Goal: Book appointment/travel/reservation

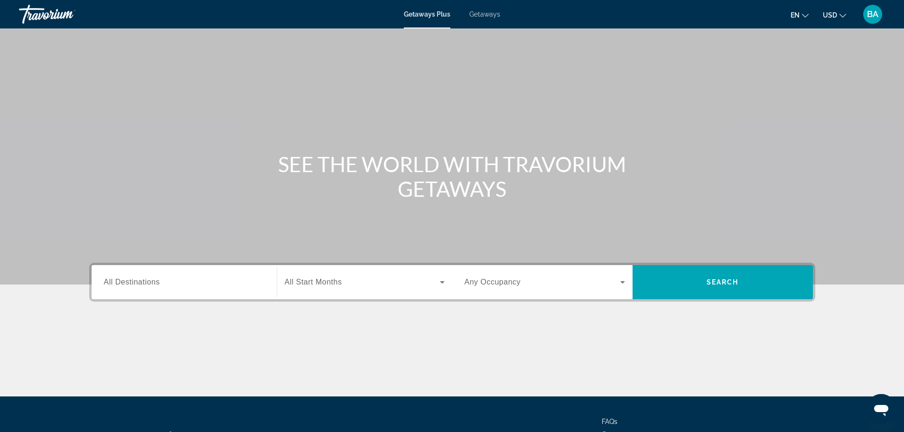
click at [175, 285] on input "Destination All Destinations" at bounding box center [184, 282] width 160 height 11
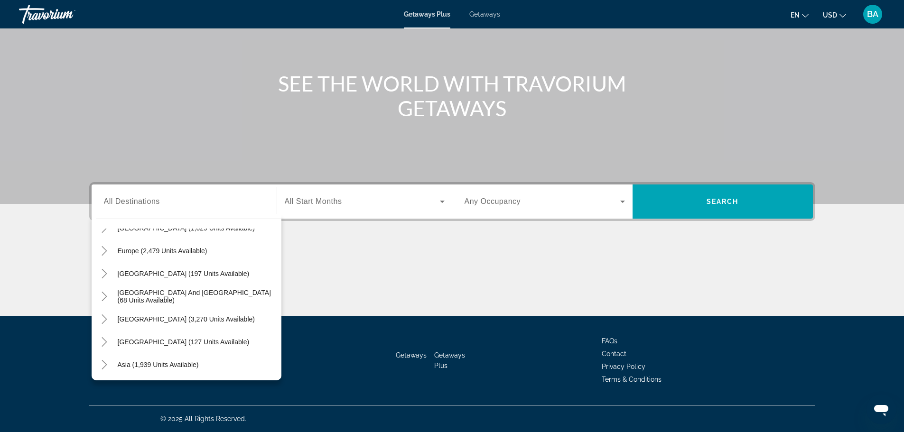
scroll to position [111, 0]
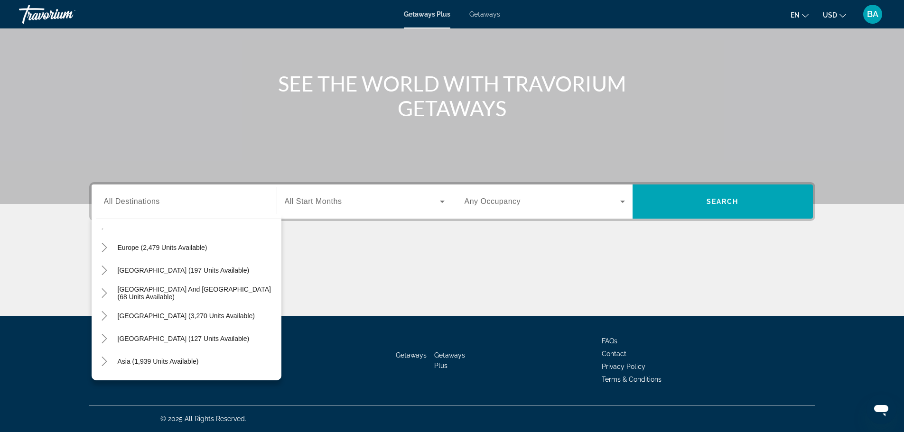
click at [142, 337] on span "[GEOGRAPHIC_DATA] (127 units available)" at bounding box center [184, 339] width 132 height 8
type input "**********"
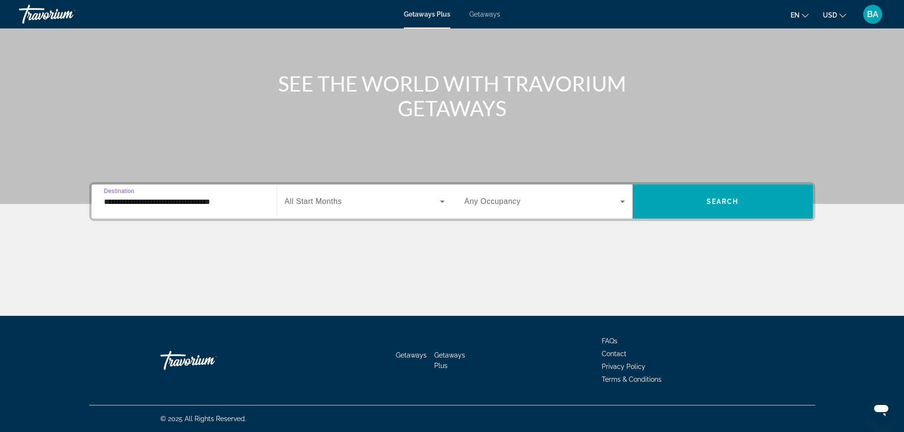
click at [312, 200] on span "All Start Months" at bounding box center [313, 201] width 57 height 8
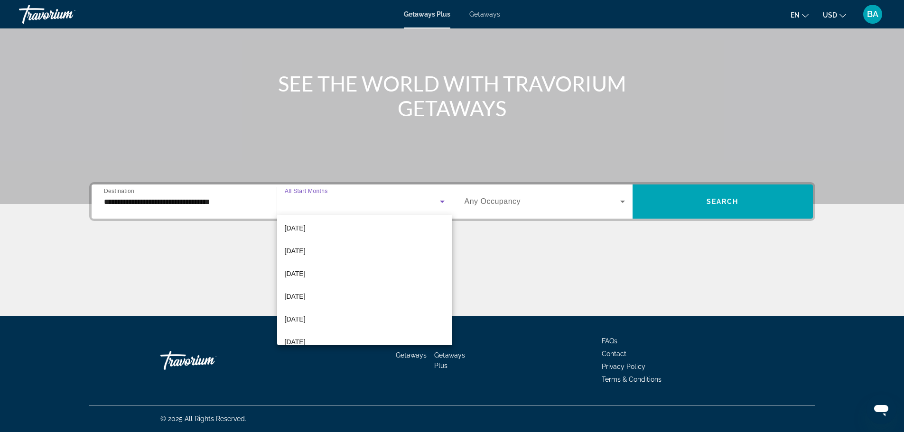
scroll to position [95, 0]
click at [305, 292] on span "[DATE]" at bounding box center [295, 294] width 21 height 11
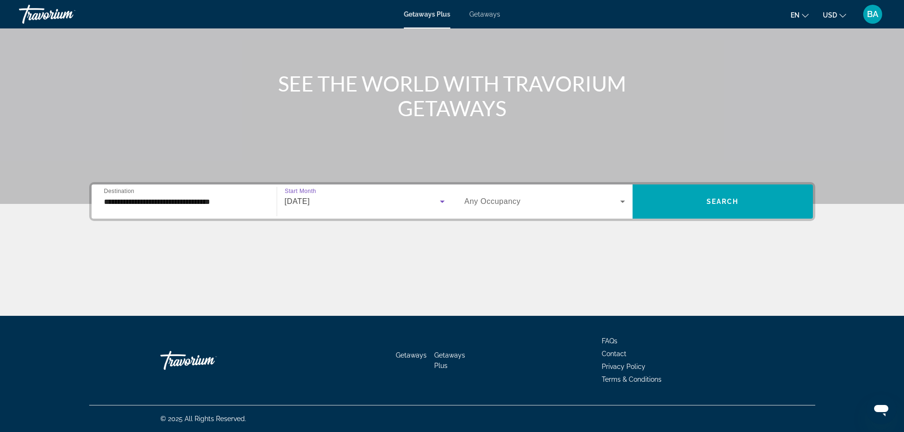
click at [492, 203] on span "Any Occupancy" at bounding box center [492, 201] width 56 height 8
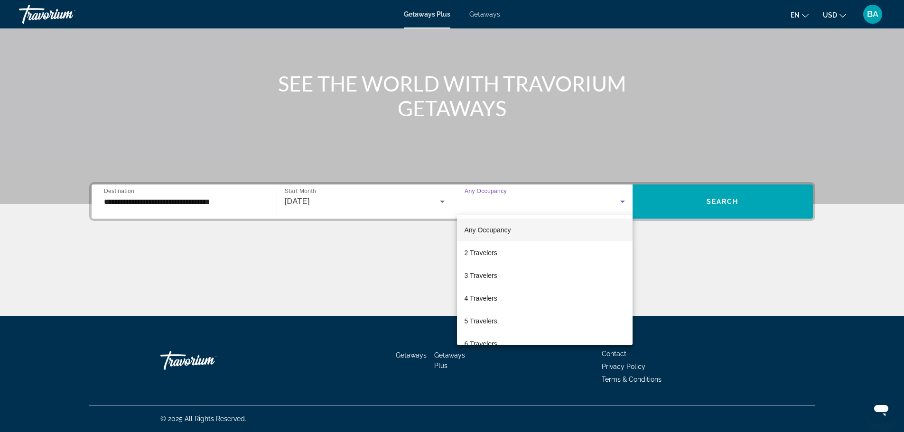
click at [480, 250] on span "2 Travelers" at bounding box center [480, 252] width 33 height 11
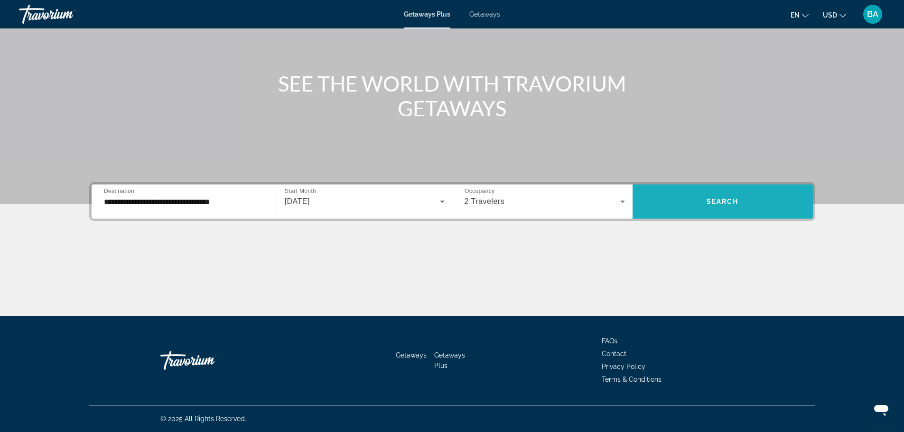
click at [732, 203] on span "Search" at bounding box center [722, 202] width 32 height 8
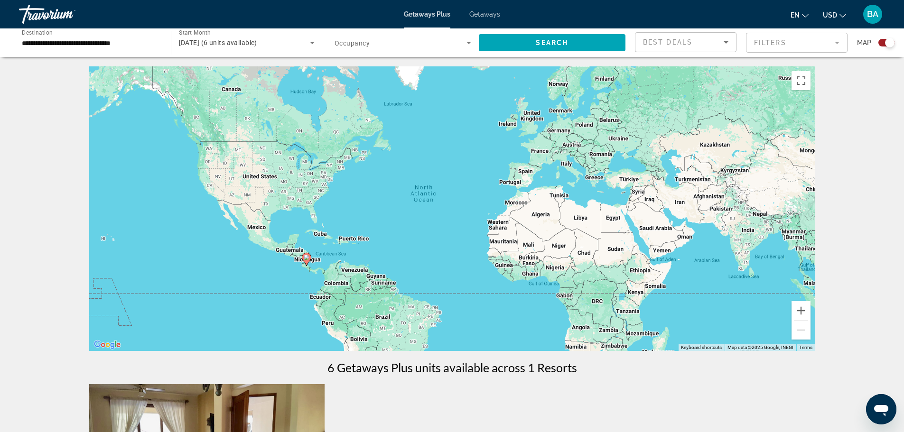
click at [689, 41] on span "Best Deals" at bounding box center [667, 42] width 49 height 8
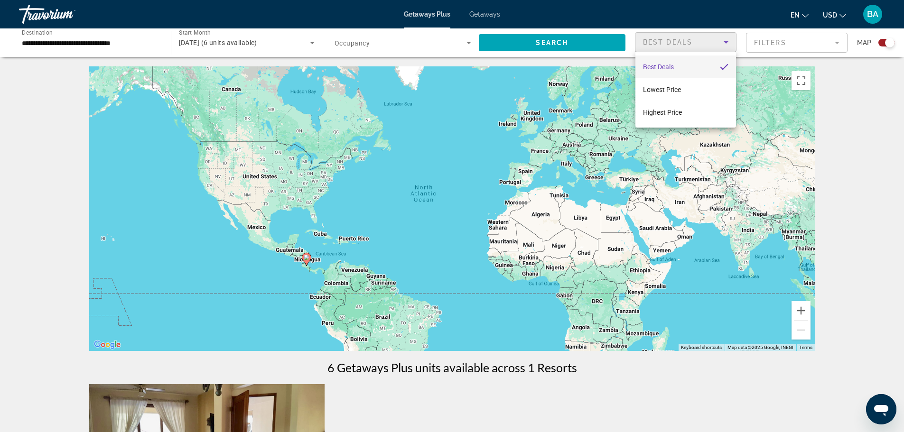
click at [778, 42] on div at bounding box center [452, 216] width 904 height 432
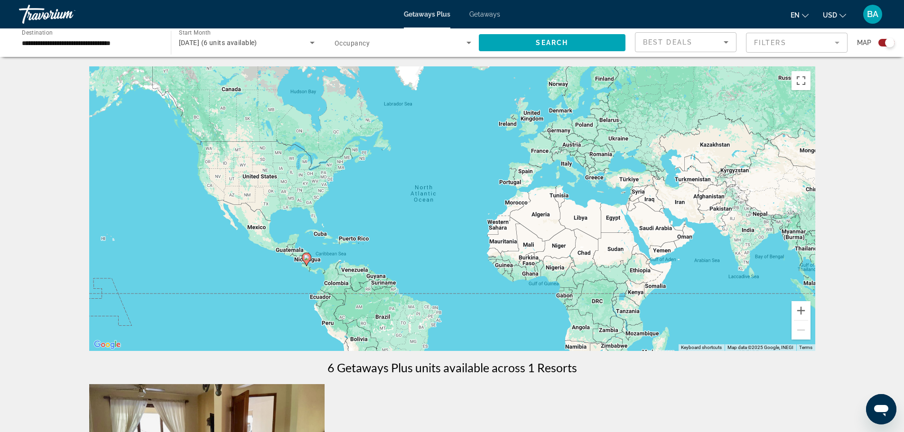
click at [778, 42] on mat-form-field "Filters" at bounding box center [797, 43] width 102 height 20
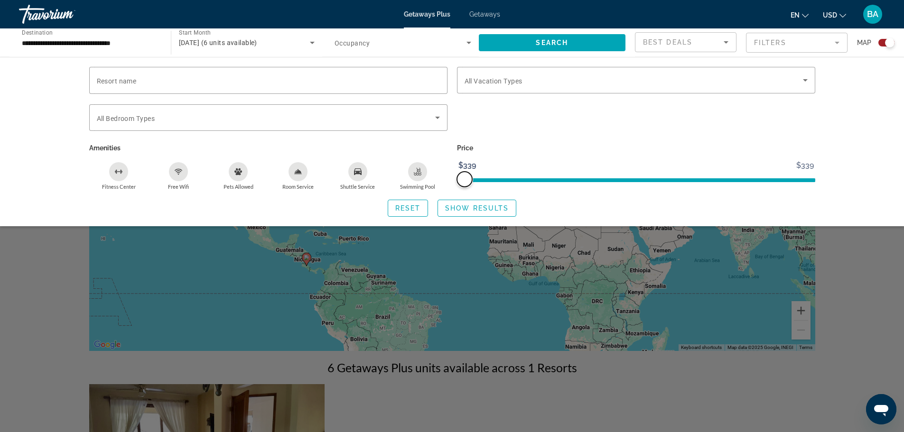
drag, startPoint x: 470, startPoint y: 179, endPoint x: 578, endPoint y: 175, distance: 108.7
click at [578, 178] on ngx-slider "$339 $339 $339 $339" at bounding box center [636, 179] width 358 height 2
drag, startPoint x: 479, startPoint y: 177, endPoint x: 524, endPoint y: 175, distance: 45.6
click at [524, 178] on ngx-slider "$339 $339 $339 $339" at bounding box center [636, 179] width 358 height 2
drag, startPoint x: 502, startPoint y: 175, endPoint x: 525, endPoint y: 174, distance: 22.8
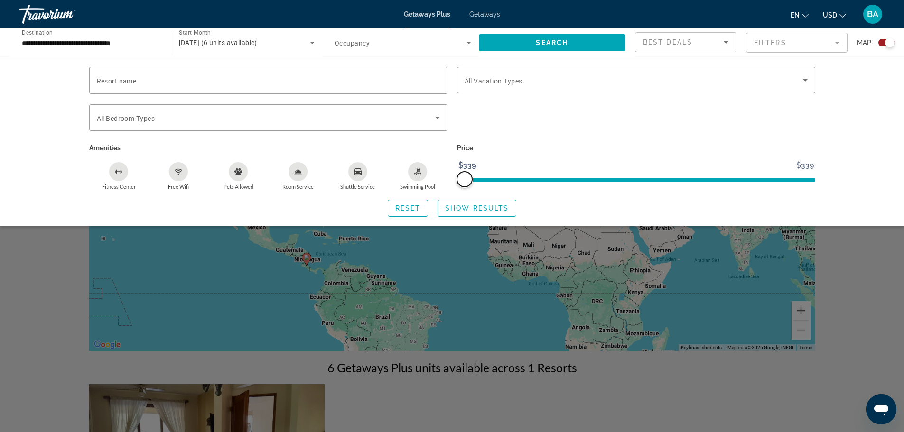
click at [525, 178] on ngx-slider "$339 $339 $339 $339" at bounding box center [636, 179] width 358 height 2
click at [170, 78] on input "Resort name" at bounding box center [268, 80] width 343 height 11
click at [136, 115] on span "All Bedroom Types" at bounding box center [126, 119] width 58 height 8
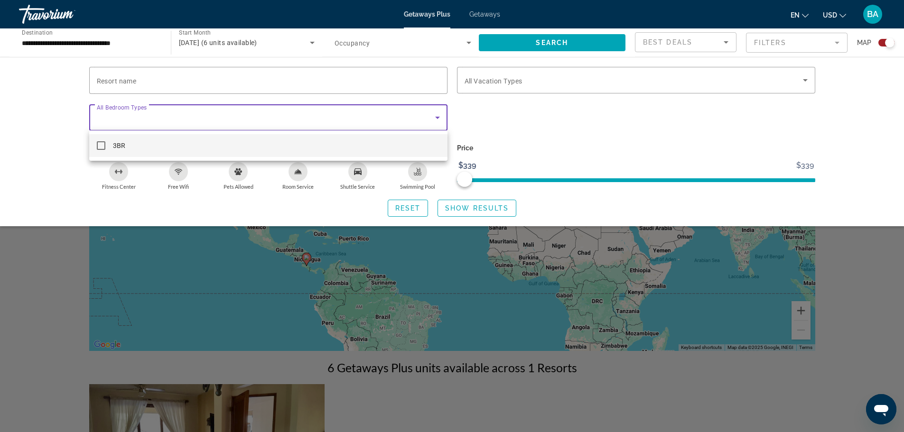
click at [146, 116] on div at bounding box center [452, 216] width 904 height 432
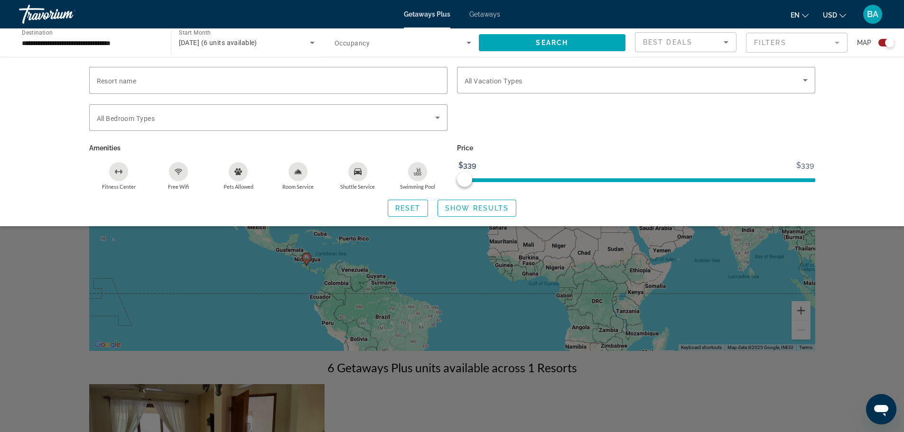
click at [530, 111] on div "Search widget" at bounding box center [636, 122] width 368 height 37
click at [400, 208] on span "Reset" at bounding box center [408, 208] width 26 height 8
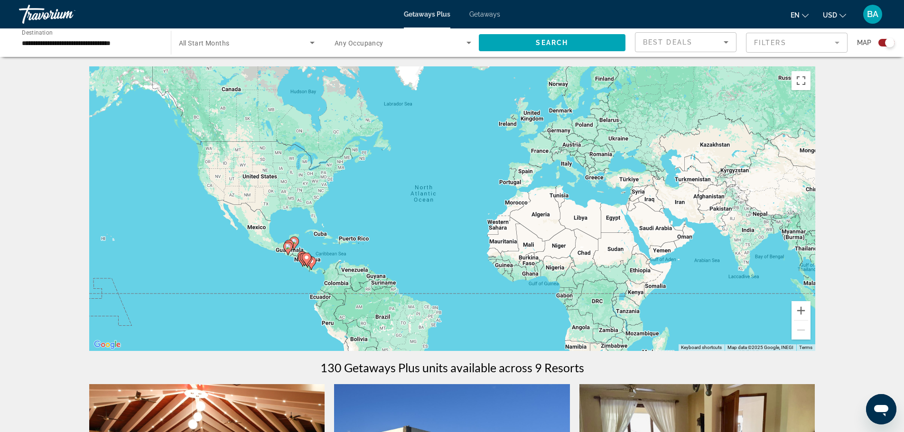
click at [59, 44] on input "**********" at bounding box center [90, 42] width 137 height 11
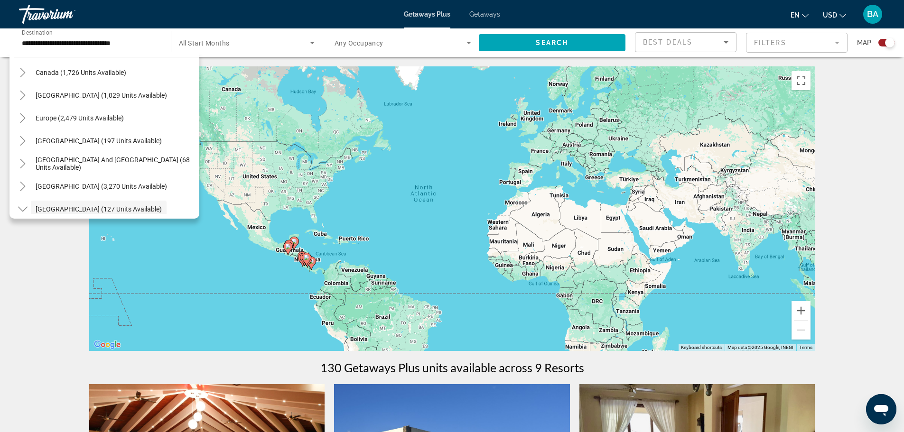
scroll to position [86, 0]
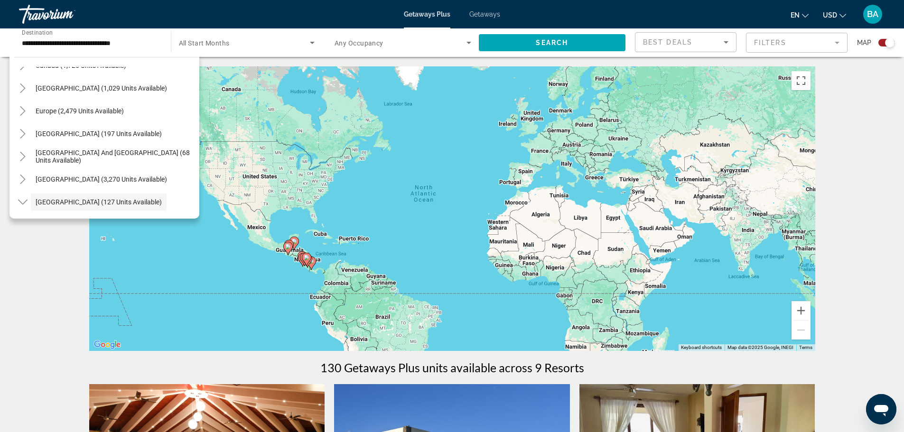
click at [93, 111] on span "Europe (2,479 units available)" at bounding box center [80, 111] width 88 height 8
type input "**********"
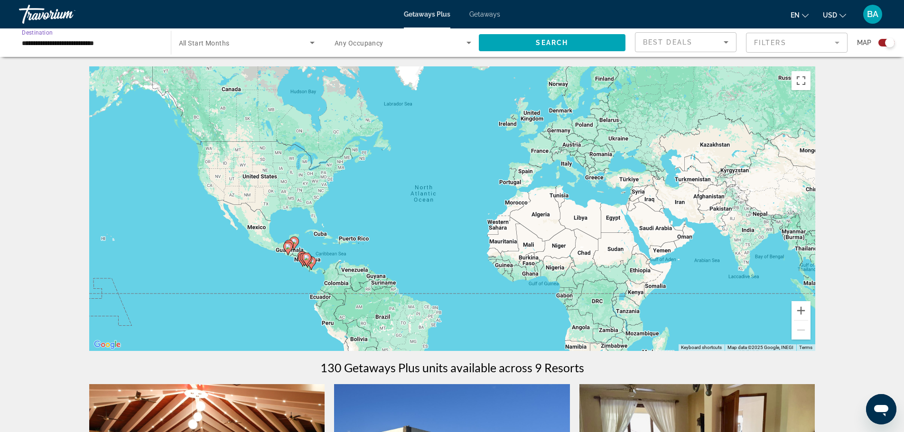
click at [222, 44] on span "All Start Months" at bounding box center [204, 43] width 51 height 8
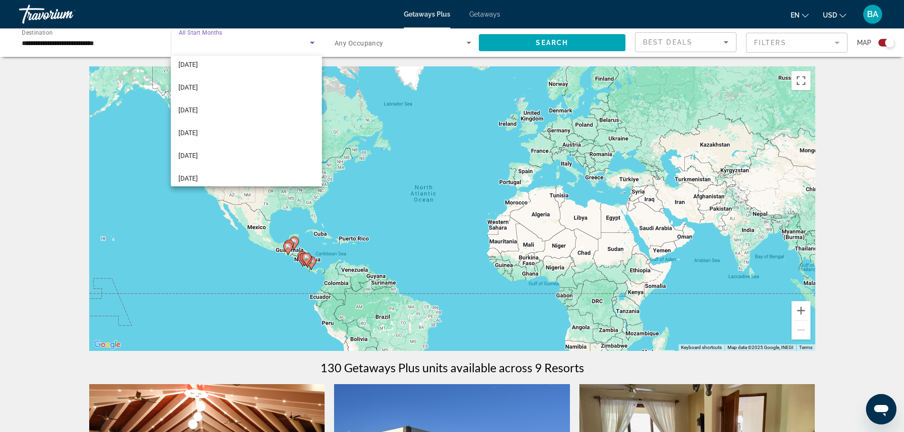
scroll to position [59, 0]
click at [192, 149] on span "[DATE]" at bounding box center [187, 148] width 19 height 11
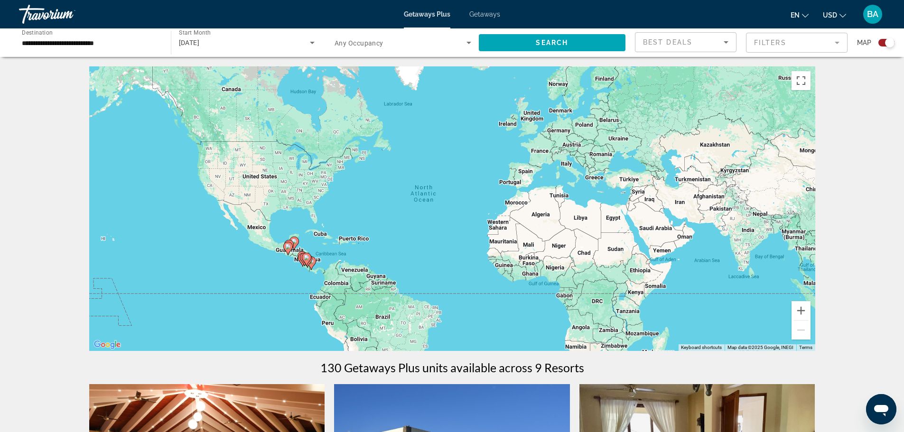
click at [778, 41] on mat-form-field "Filters" at bounding box center [797, 43] width 102 height 20
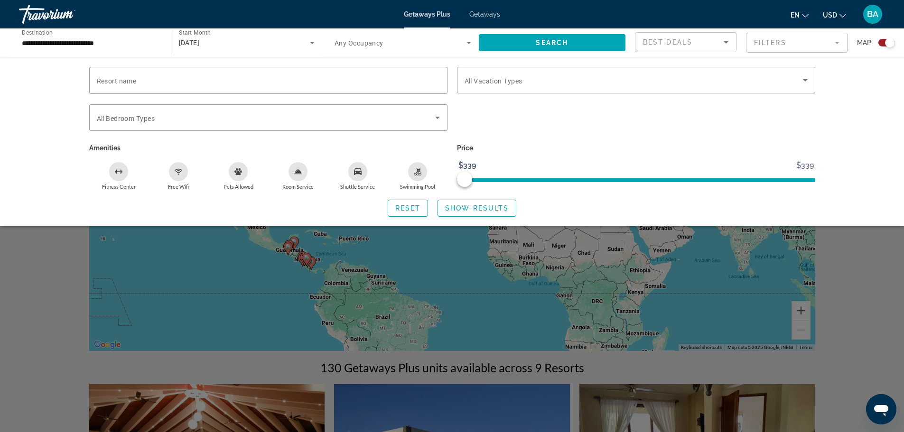
click at [134, 79] on span "Resort name" at bounding box center [117, 81] width 40 height 8
click at [134, 79] on input "Resort name" at bounding box center [268, 80] width 343 height 11
click at [131, 118] on span "All Bedroom Types" at bounding box center [126, 119] width 58 height 8
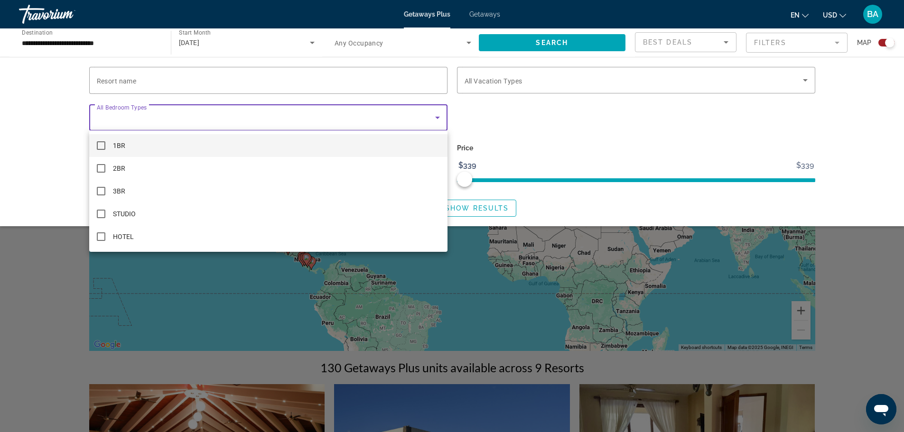
click at [127, 147] on mat-option "1BR" at bounding box center [268, 145] width 358 height 23
click at [546, 138] on div at bounding box center [452, 216] width 904 height 432
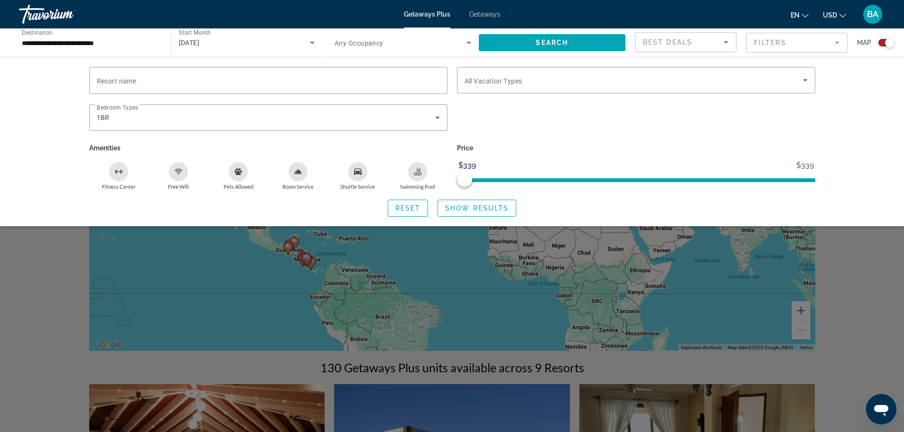
click at [585, 42] on span "Search widget" at bounding box center [552, 42] width 147 height 23
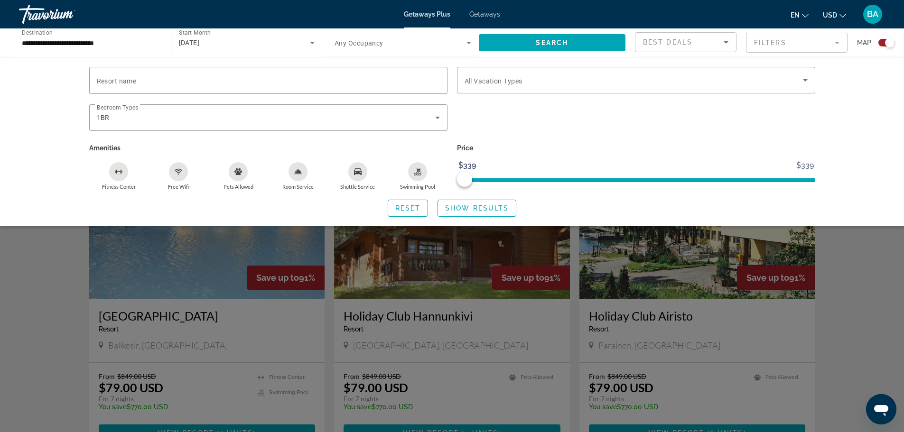
scroll to position [237, 0]
click at [851, 270] on div "Search widget" at bounding box center [452, 287] width 904 height 290
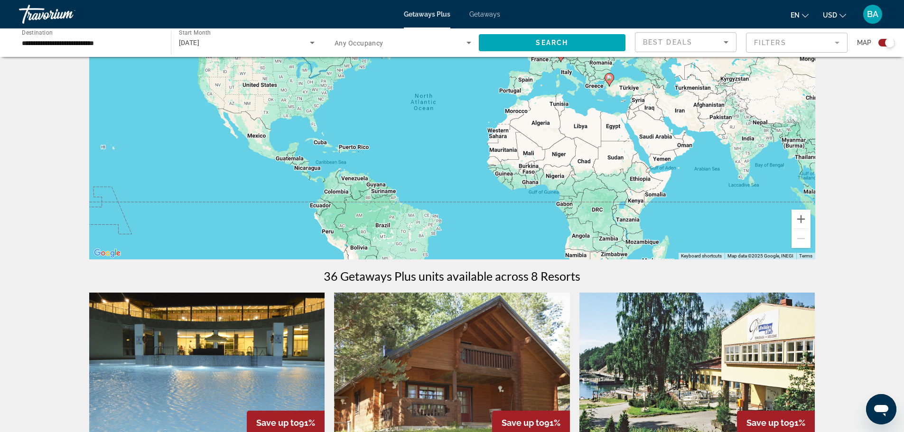
scroll to position [0, 0]
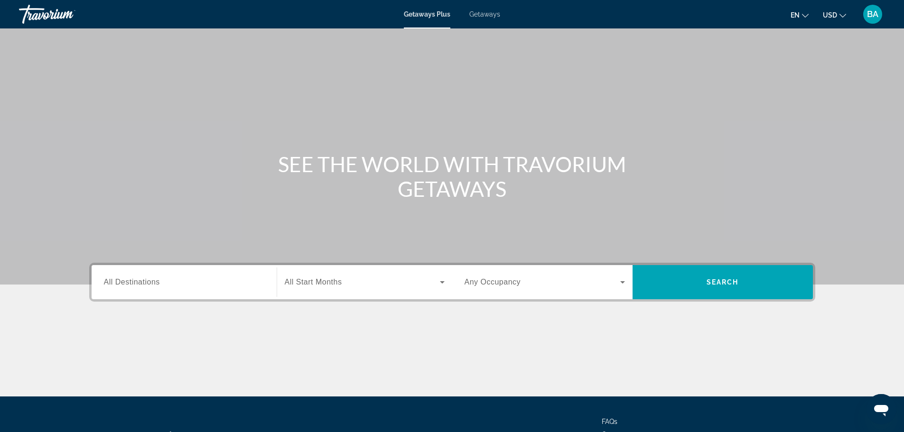
click at [143, 290] on div "Search widget" at bounding box center [184, 282] width 160 height 27
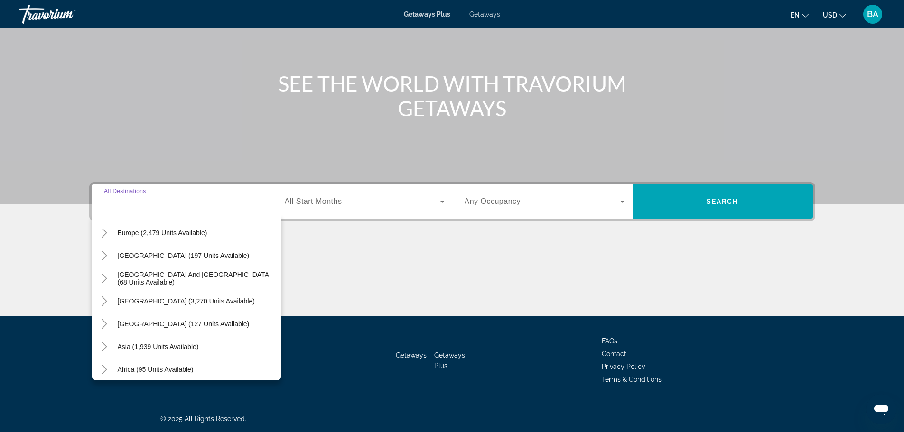
scroll to position [142, 0]
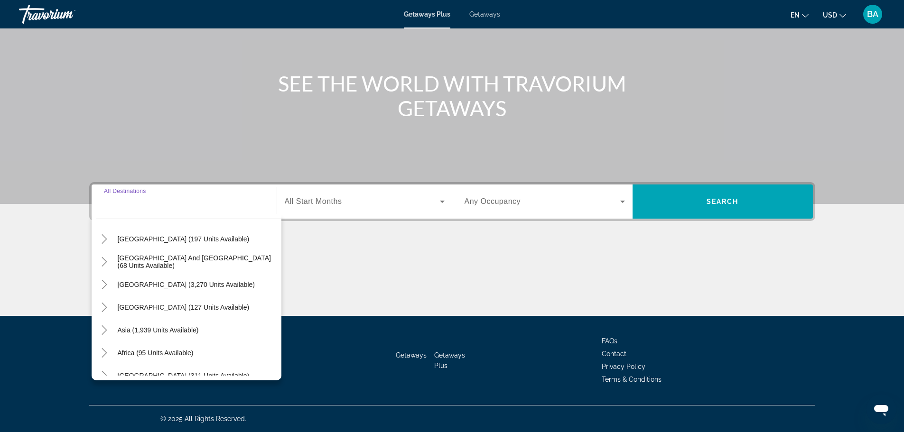
click at [161, 332] on span "Asia (1,939 units available)" at bounding box center [158, 330] width 81 height 8
type input "**********"
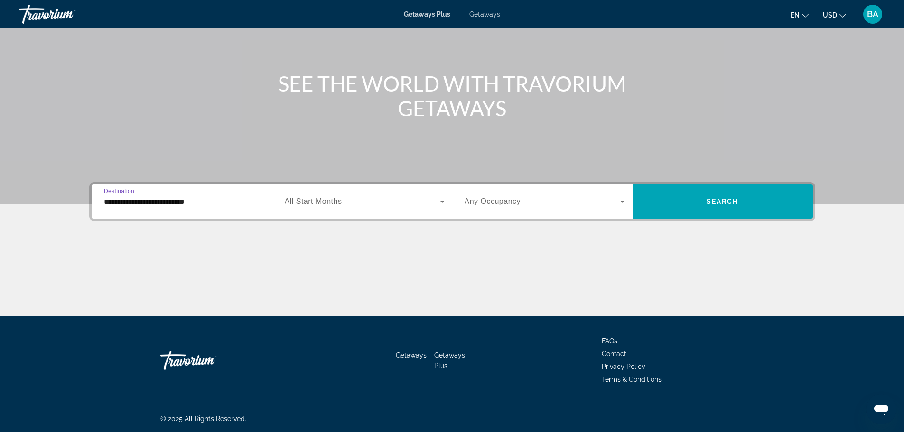
click at [335, 209] on div "Search widget" at bounding box center [365, 201] width 160 height 27
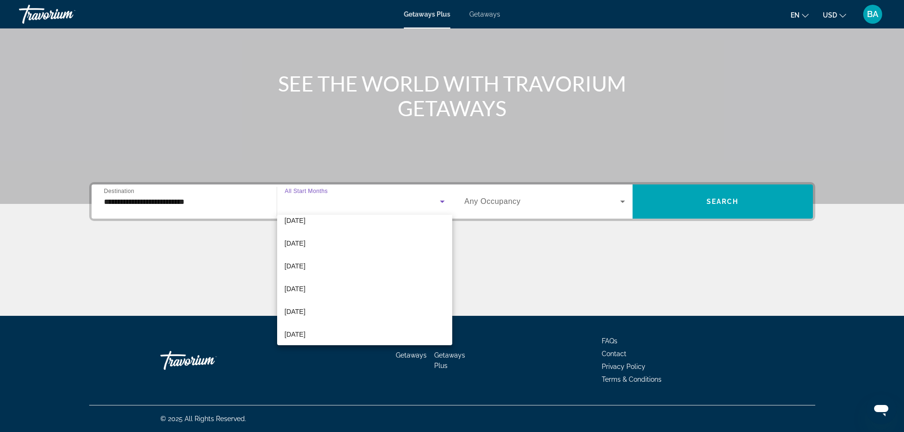
scroll to position [47, 0]
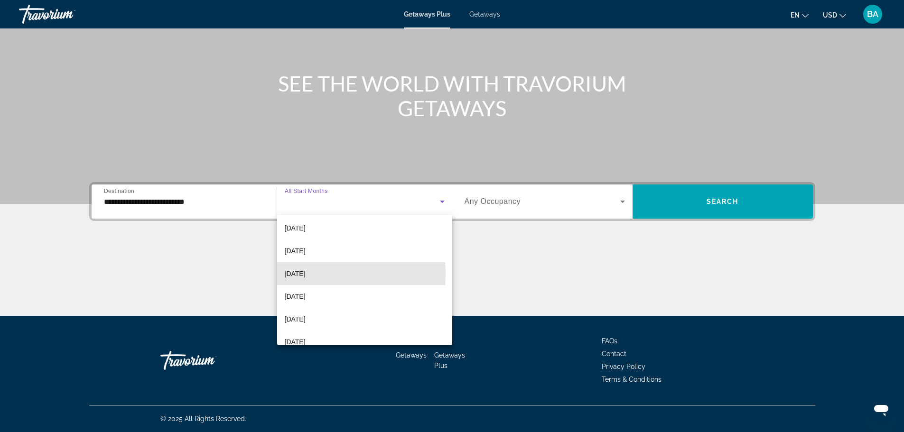
click at [305, 274] on span "[DATE]" at bounding box center [295, 273] width 21 height 11
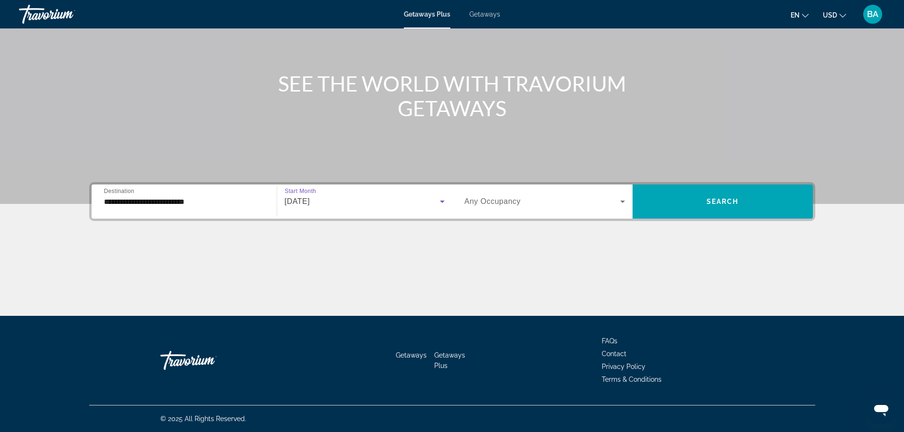
click at [490, 203] on span "Any Occupancy" at bounding box center [492, 201] width 56 height 8
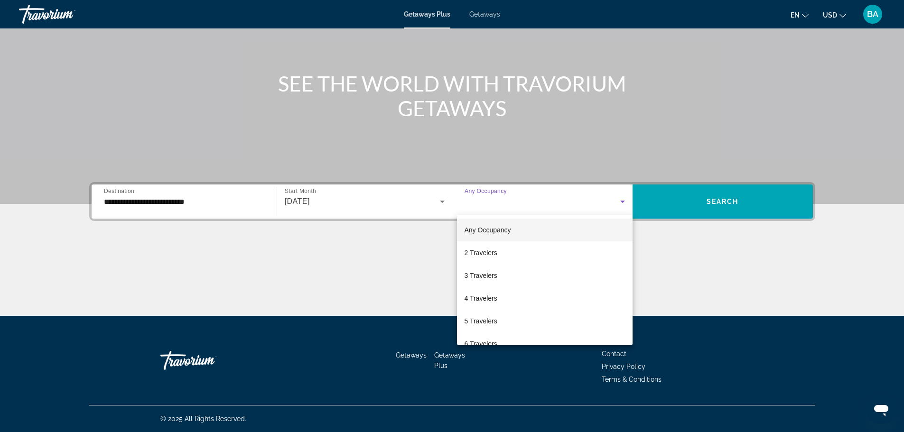
click at [495, 251] on span "2 Travelers" at bounding box center [480, 252] width 33 height 11
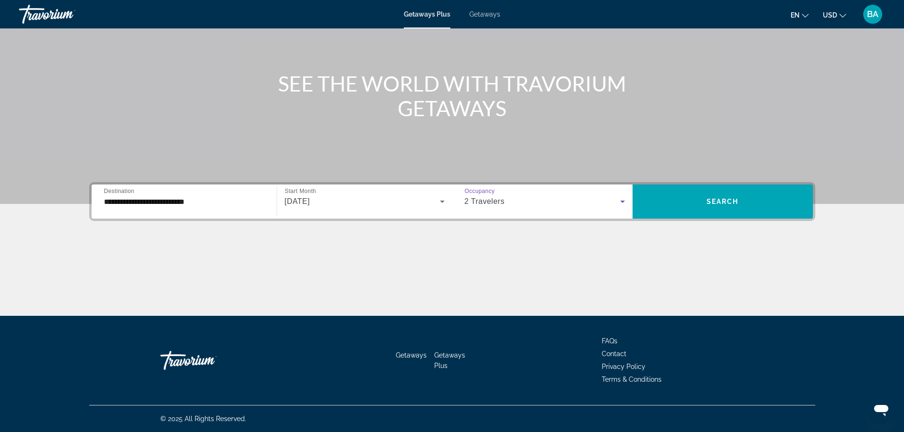
click at [699, 203] on span "Search widget" at bounding box center [722, 201] width 180 height 23
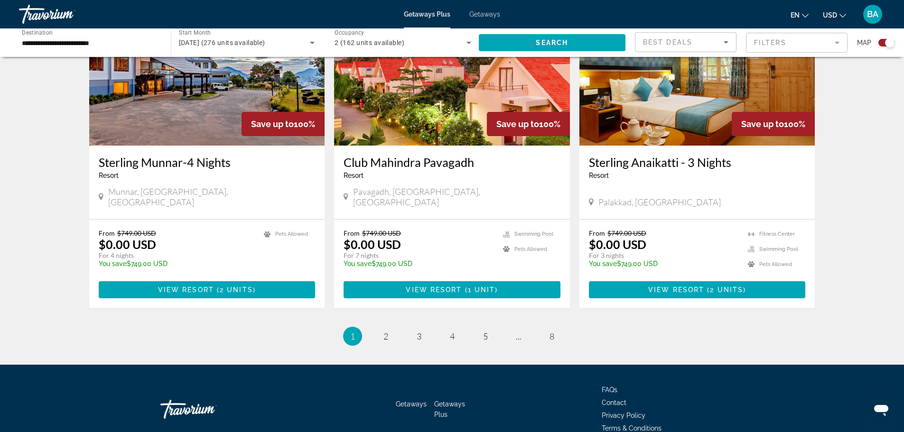
scroll to position [1396, 0]
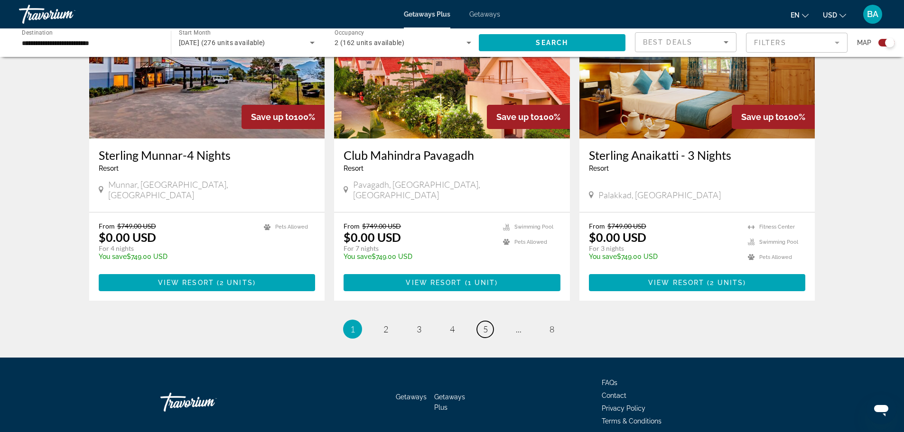
click at [483, 324] on span "5" at bounding box center [485, 329] width 5 height 10
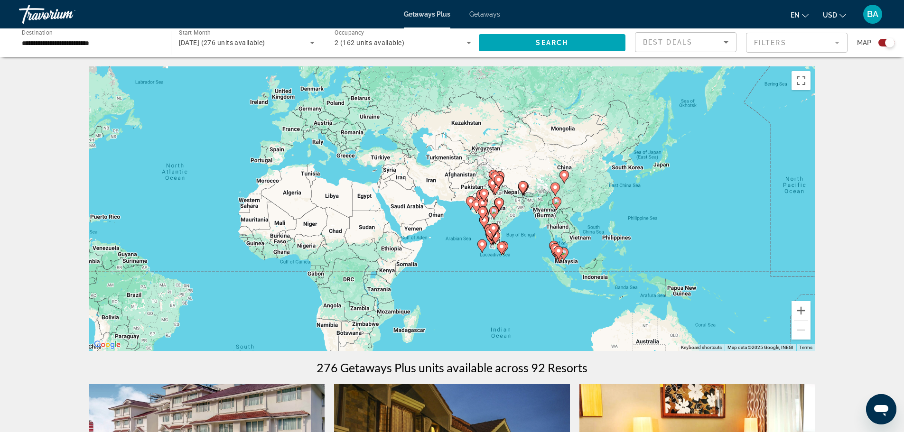
drag, startPoint x: 685, startPoint y: 234, endPoint x: 432, endPoint y: 211, distance: 254.3
click at [430, 211] on div "To activate drag with keyboard, press Alt + Enter. Once in keyboard drag state,…" at bounding box center [452, 208] width 726 height 285
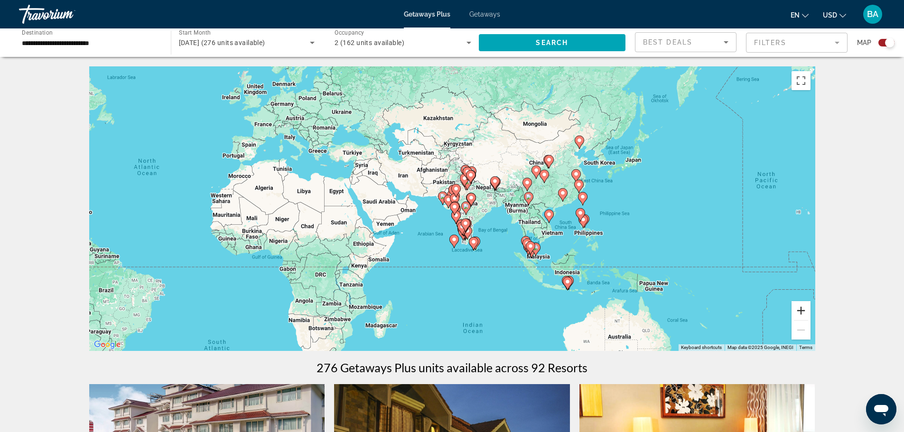
click at [798, 309] on button "Zoom in" at bounding box center [800, 310] width 19 height 19
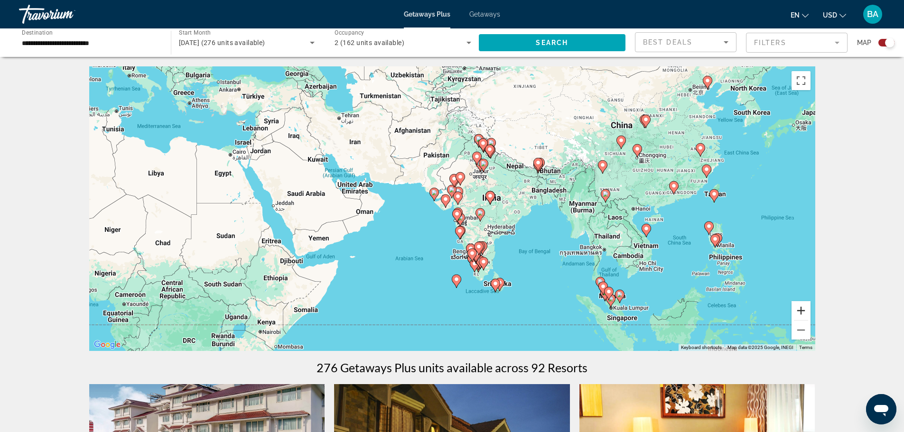
click at [797, 309] on button "Zoom in" at bounding box center [800, 310] width 19 height 19
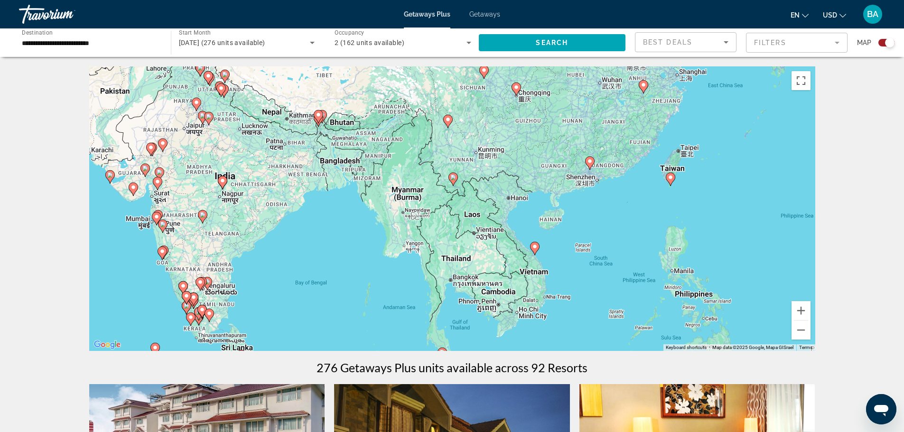
drag, startPoint x: 629, startPoint y: 233, endPoint x: 325, endPoint y: 221, distance: 304.3
click at [325, 221] on div "To activate drag with keyboard, press Alt + Enter. Once in keyboard drag state,…" at bounding box center [452, 208] width 726 height 285
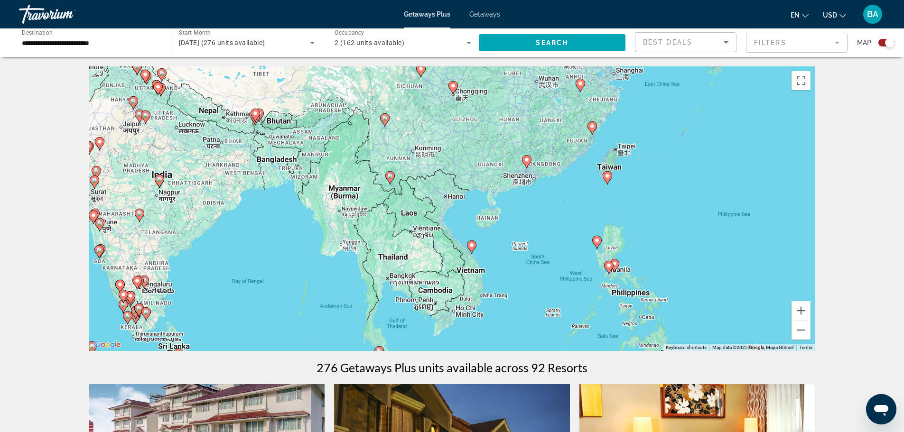
drag, startPoint x: 583, startPoint y: 226, endPoint x: 531, endPoint y: 225, distance: 52.7
click at [531, 225] on div "To activate drag with keyboard, press Alt + Enter. Once in keyboard drag state,…" at bounding box center [452, 208] width 726 height 285
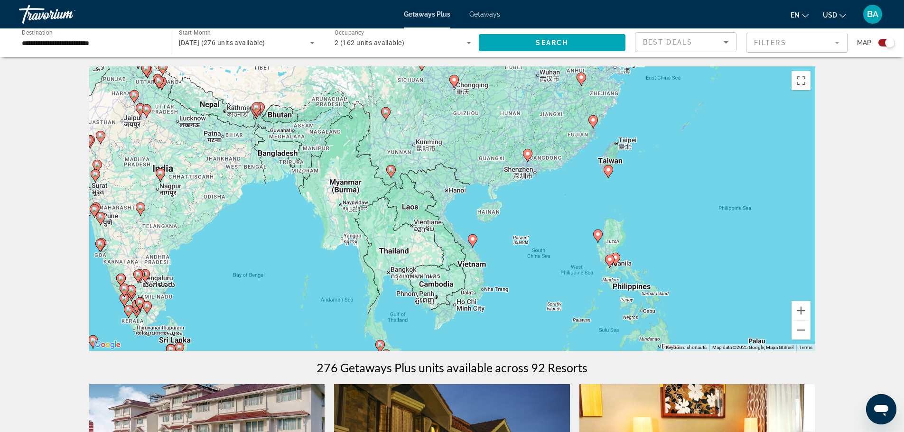
click at [618, 249] on div "To activate drag with keyboard, press Alt + Enter. Once in keyboard drag state,…" at bounding box center [452, 208] width 726 height 285
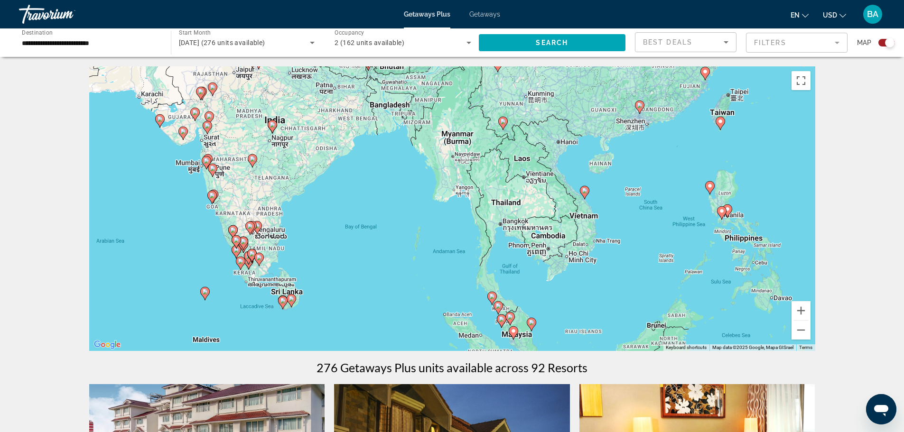
drag, startPoint x: 573, startPoint y: 201, endPoint x: 719, endPoint y: 168, distance: 149.3
click at [719, 168] on div "To activate drag with keyboard, press Alt + Enter. Once in keyboard drag state,…" at bounding box center [452, 208] width 726 height 285
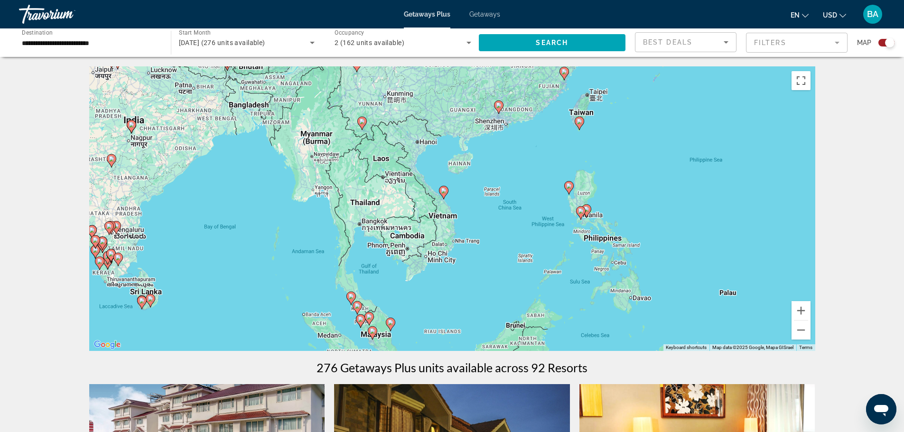
drag, startPoint x: 500, startPoint y: 292, endPoint x: 330, endPoint y: 273, distance: 171.3
click at [330, 274] on div "To activate drag with keyboard, press Alt + Enter. Once in keyboard drag state,…" at bounding box center [452, 208] width 726 height 285
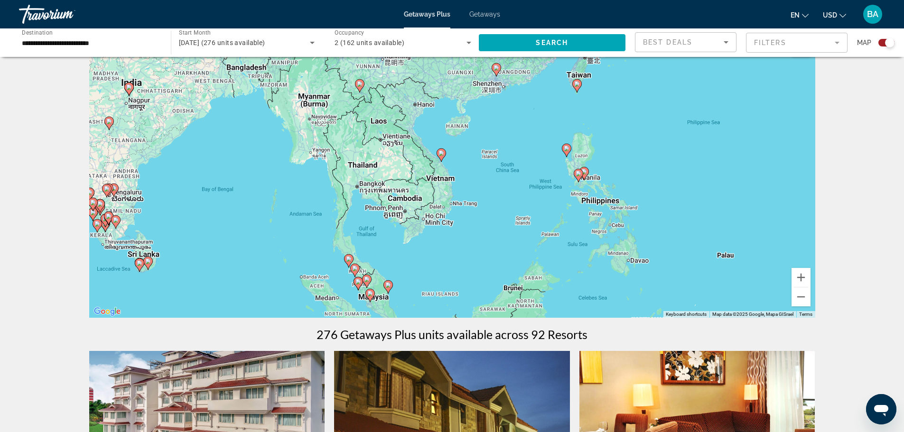
scroll to position [47, 0]
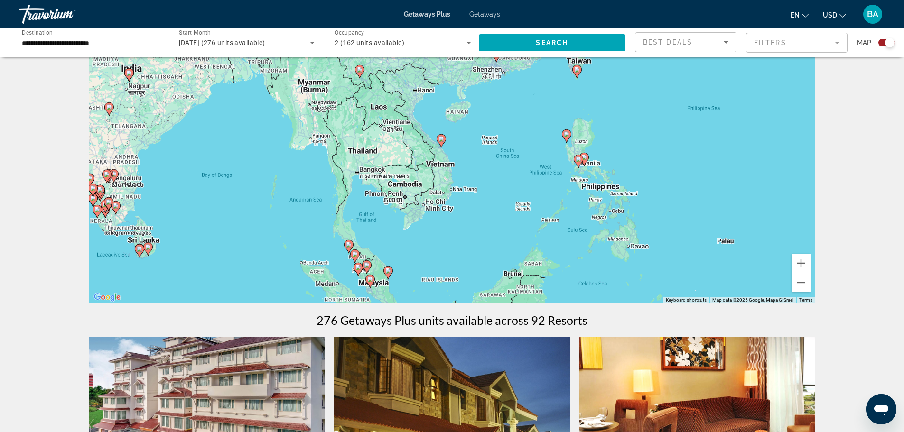
click at [578, 158] on image "Main content" at bounding box center [578, 160] width 6 height 6
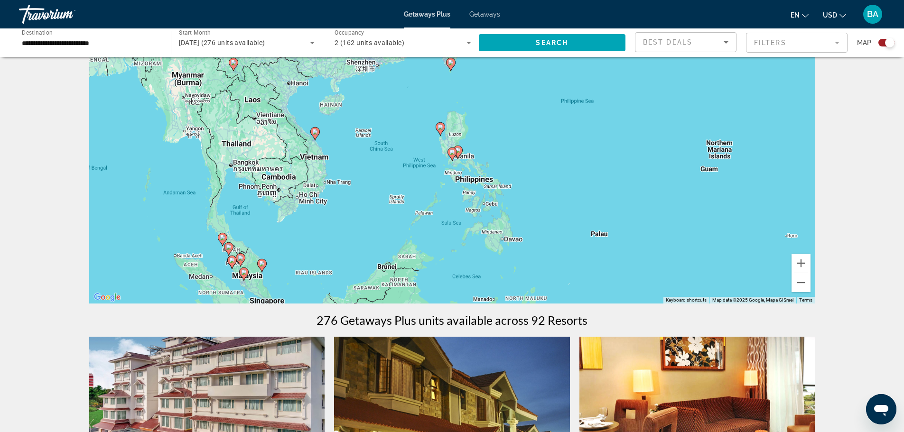
click at [453, 153] on image "Main content" at bounding box center [452, 152] width 6 height 6
type input "**********"
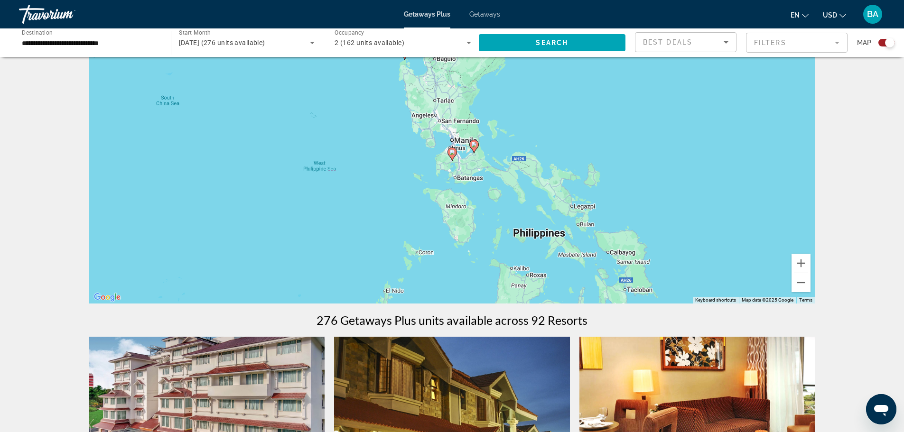
click at [451, 151] on image "Main content" at bounding box center [452, 152] width 6 height 6
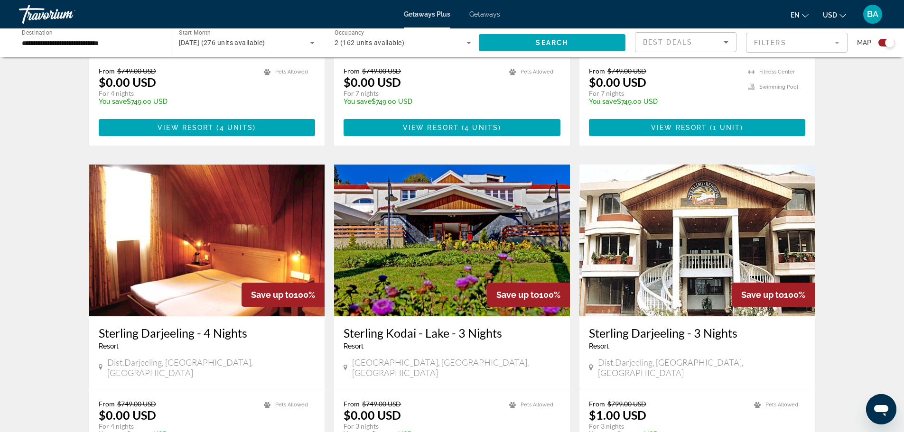
scroll to position [569, 0]
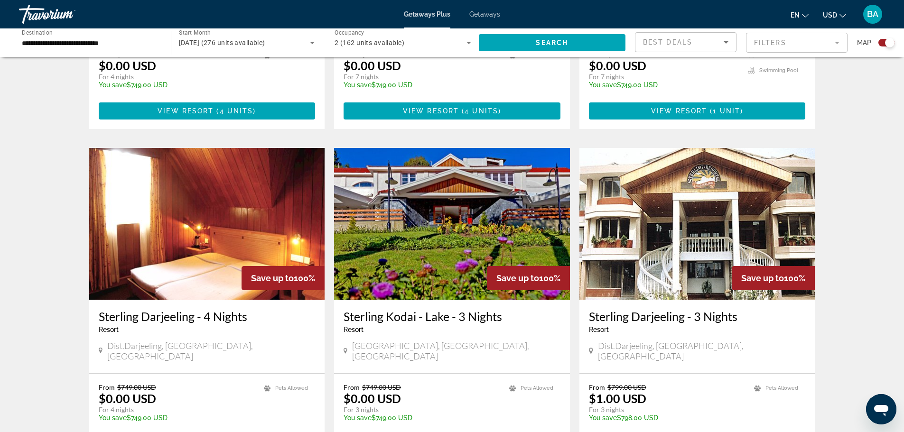
click at [462, 241] on img "Main content" at bounding box center [452, 224] width 236 height 152
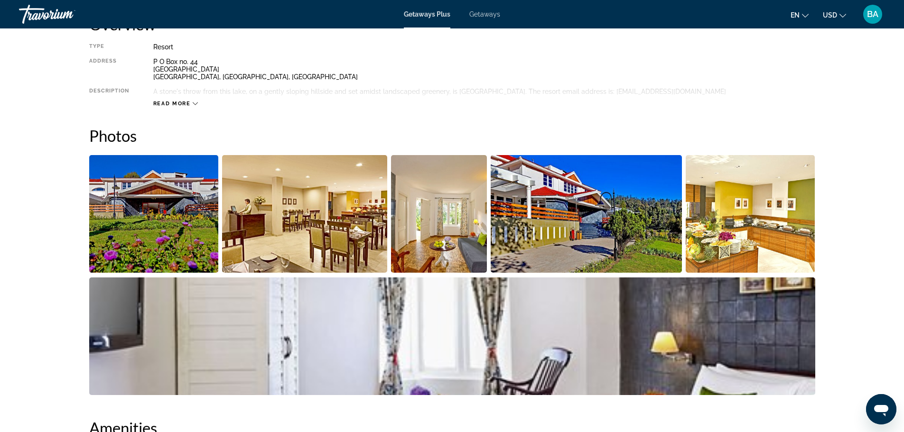
scroll to position [190, 0]
